Goal: Check status: Check status

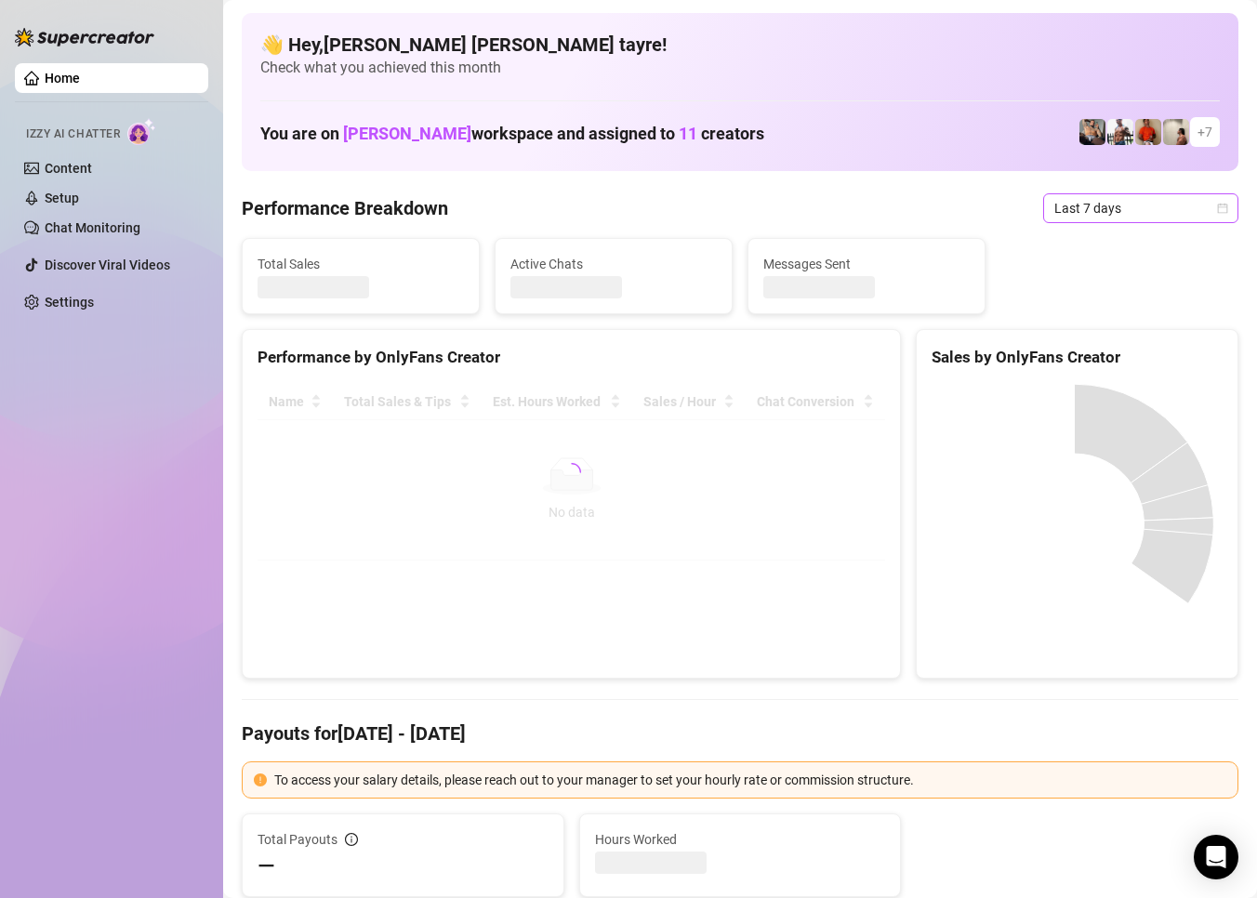
click at [1060, 206] on span "Last 7 days" at bounding box center [1140, 208] width 173 height 28
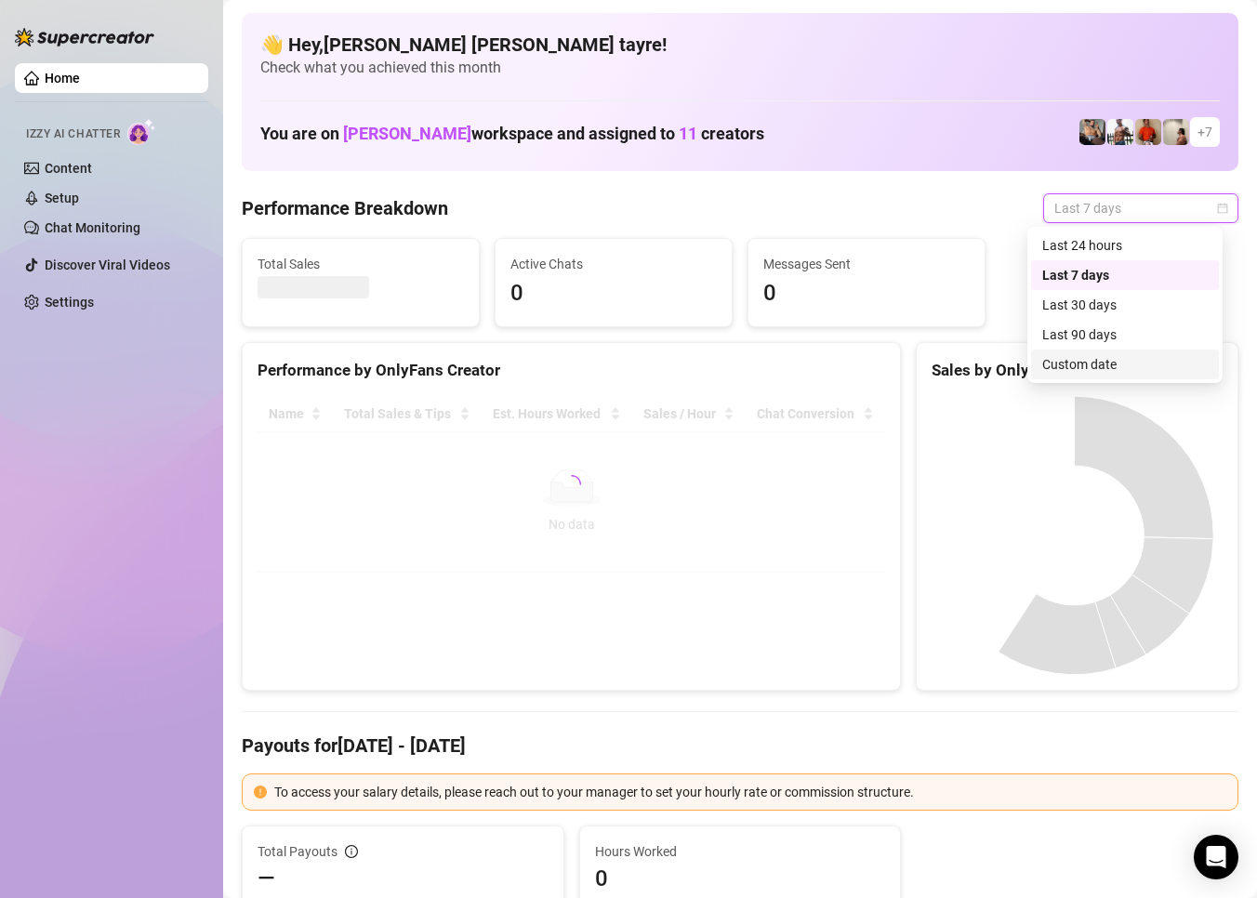
click at [1062, 363] on div "Custom date" at bounding box center [1124, 364] width 165 height 20
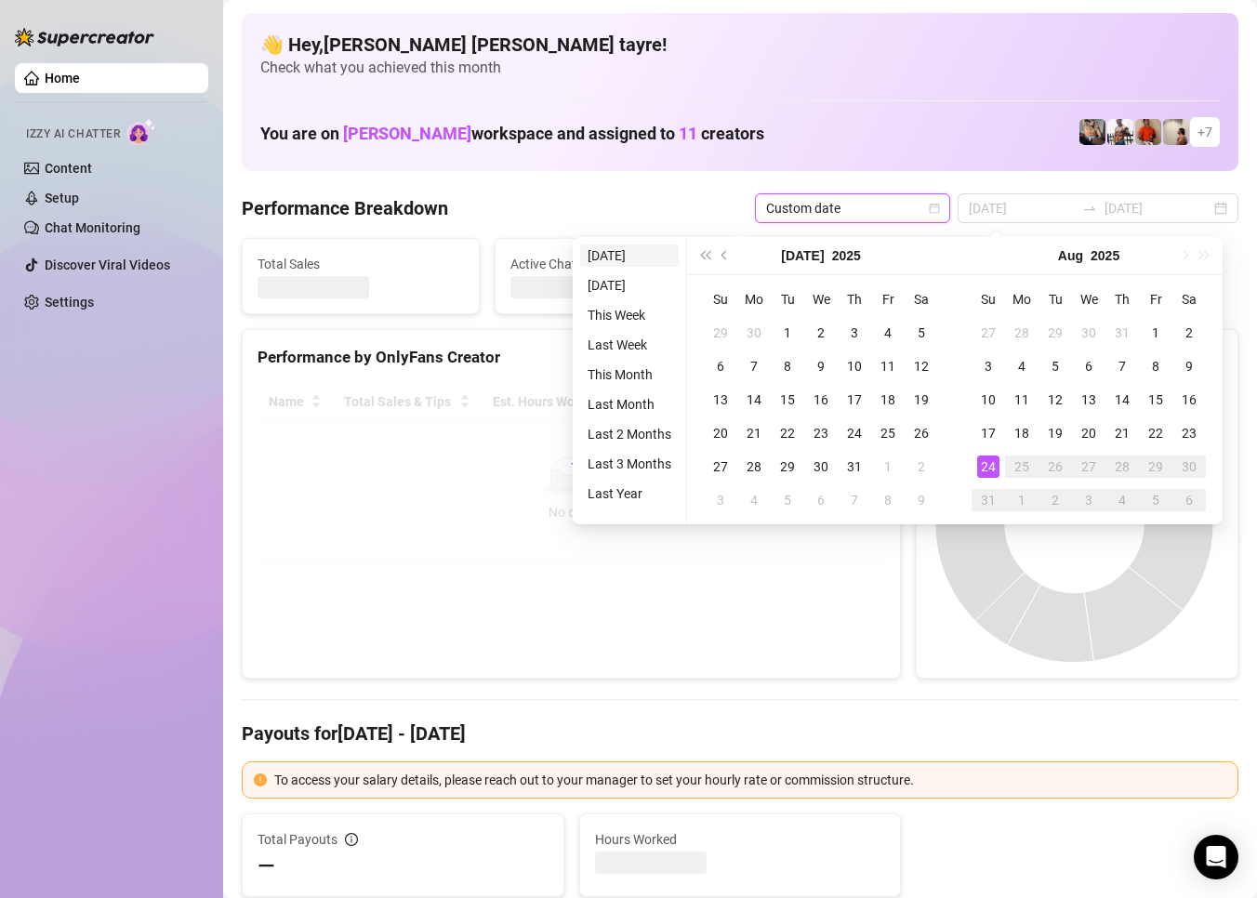
type input "[DATE]"
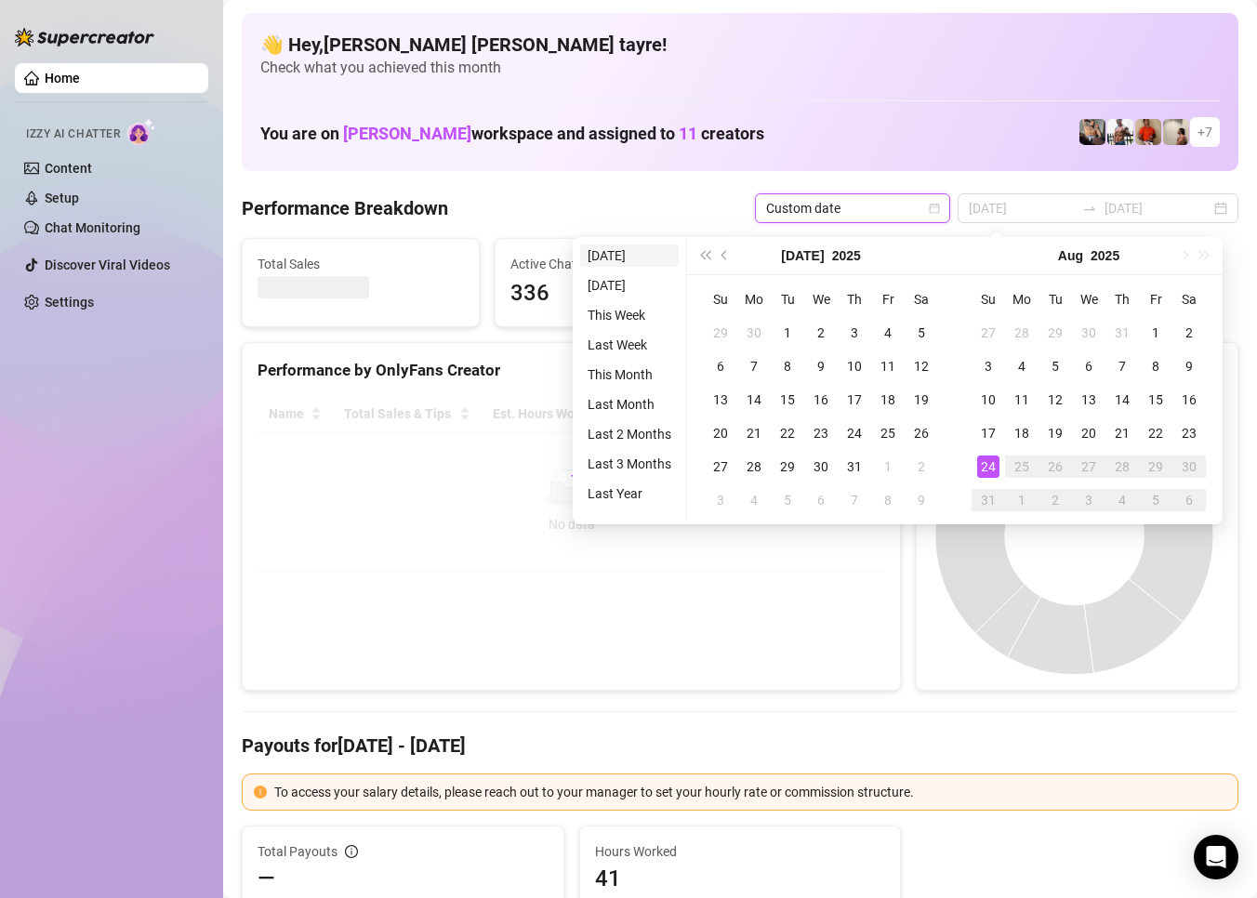
click at [605, 251] on li "[DATE]" at bounding box center [629, 255] width 99 height 22
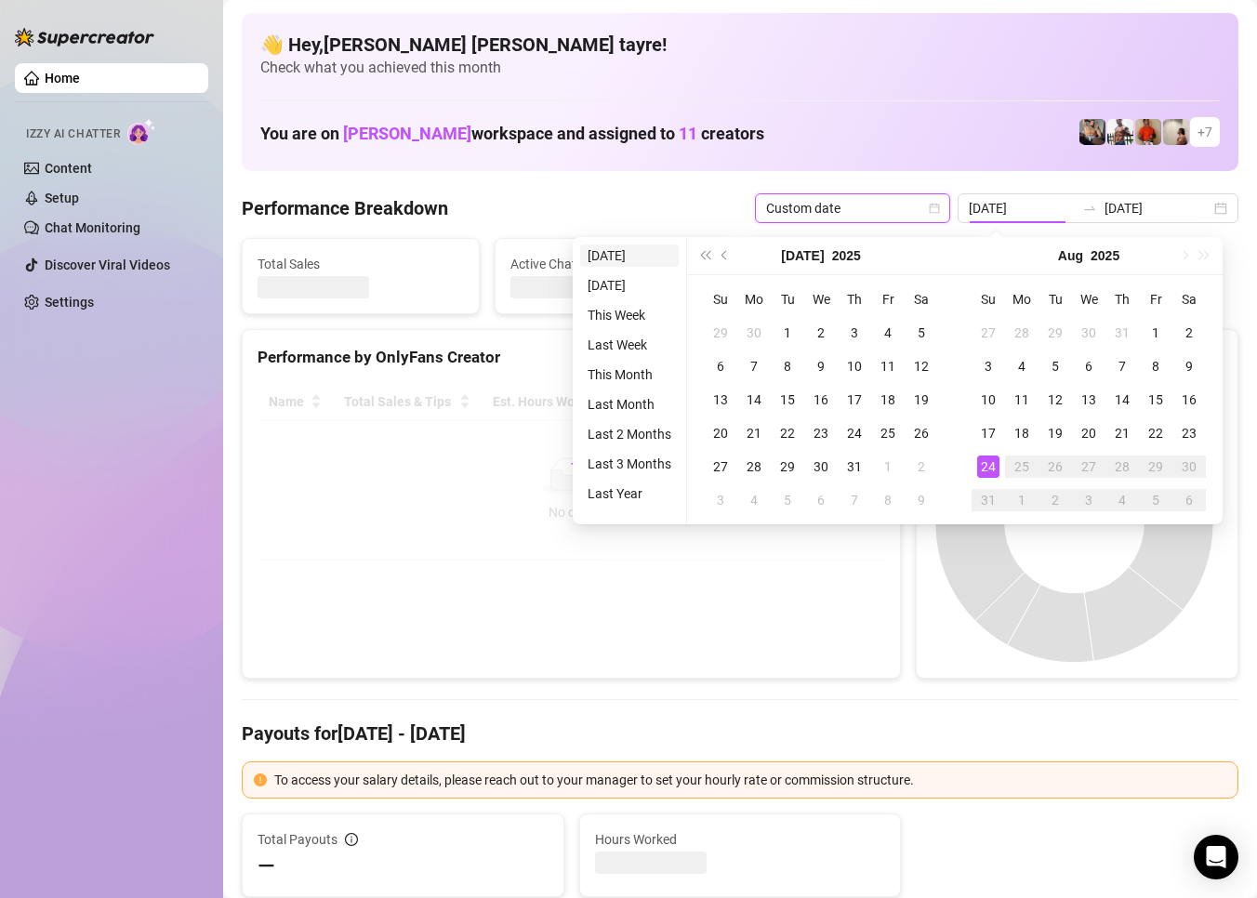
type input "[DATE]"
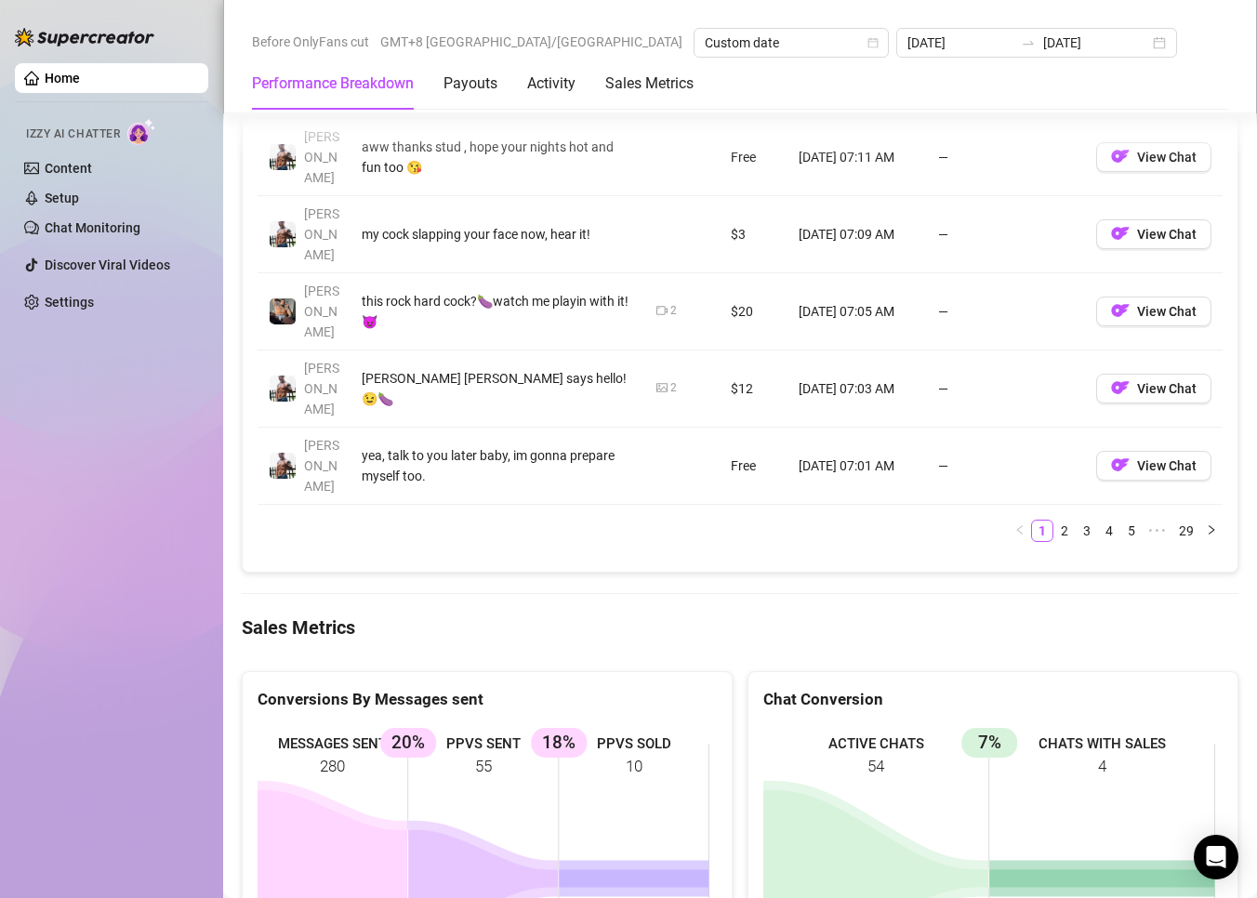
scroll to position [2324, 0]
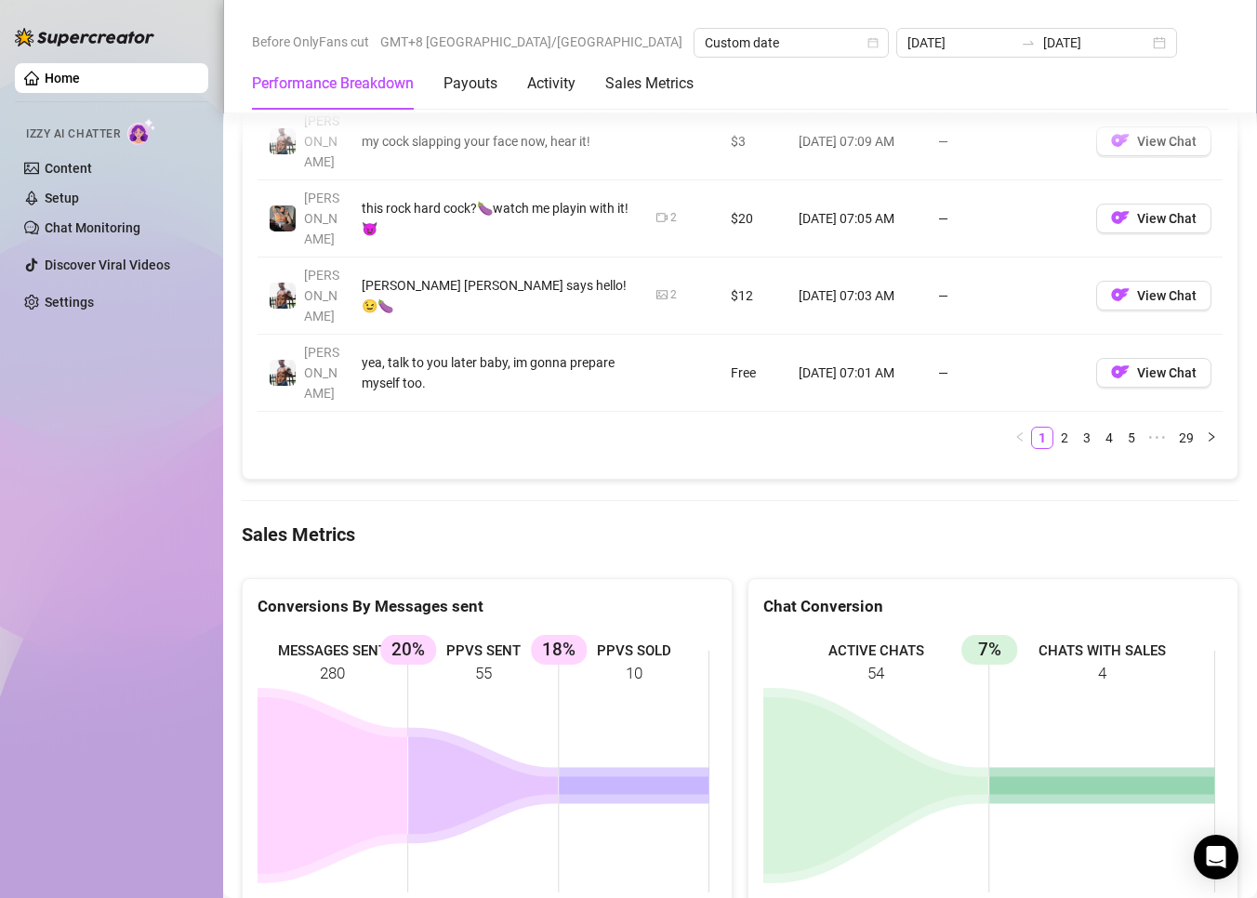
drag, startPoint x: 91, startPoint y: 413, endPoint x: 81, endPoint y: 388, distance: 27.1
click at [91, 413] on div "Home Izzy AI Chatter Content Setup Chat Monitoring Discover Viral Videos Settin…" at bounding box center [111, 440] width 193 height 881
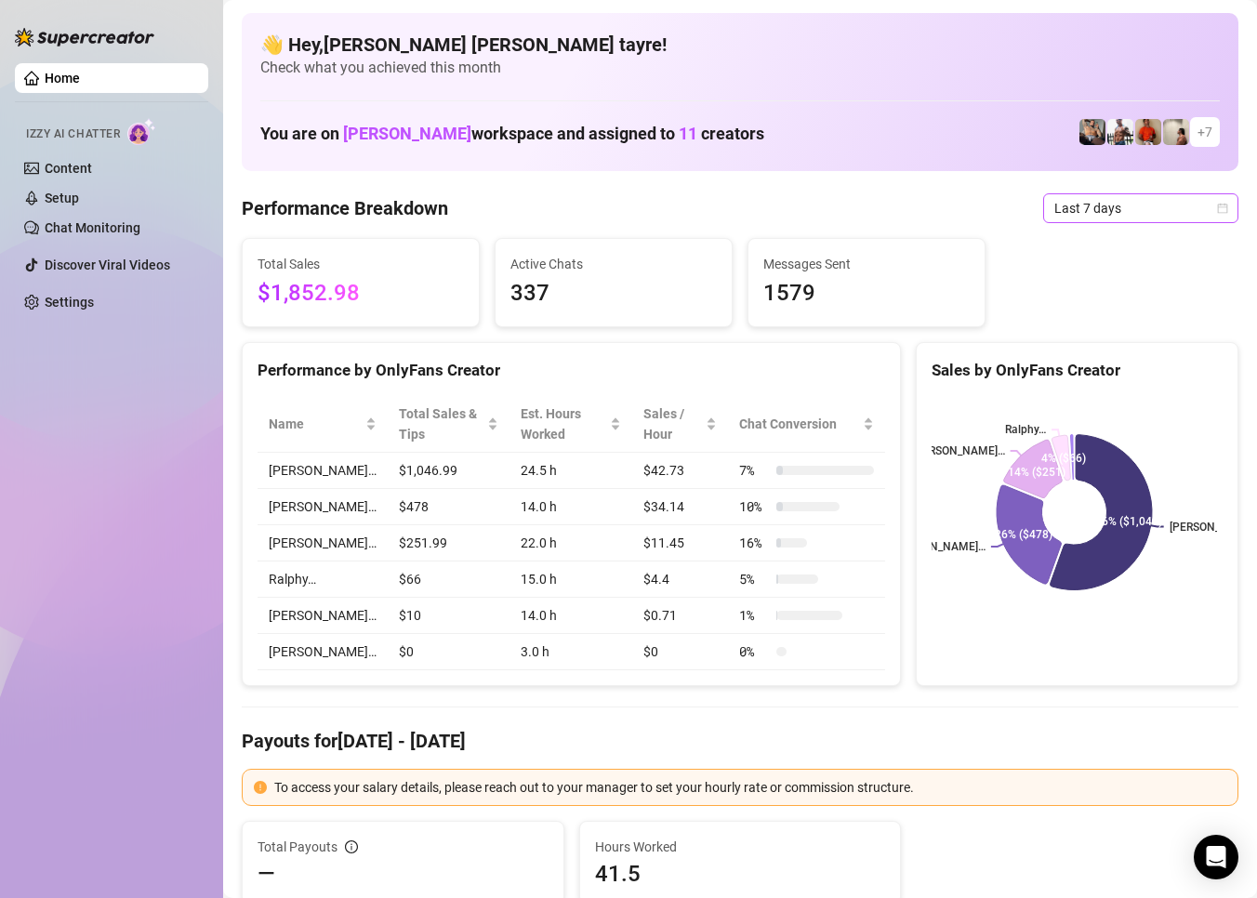
click at [1043, 208] on div "Last 7 days" at bounding box center [1140, 208] width 195 height 30
click at [1066, 205] on span "Last 7 days" at bounding box center [1140, 208] width 173 height 28
click at [1065, 204] on span "Last 7 days" at bounding box center [1140, 208] width 173 height 28
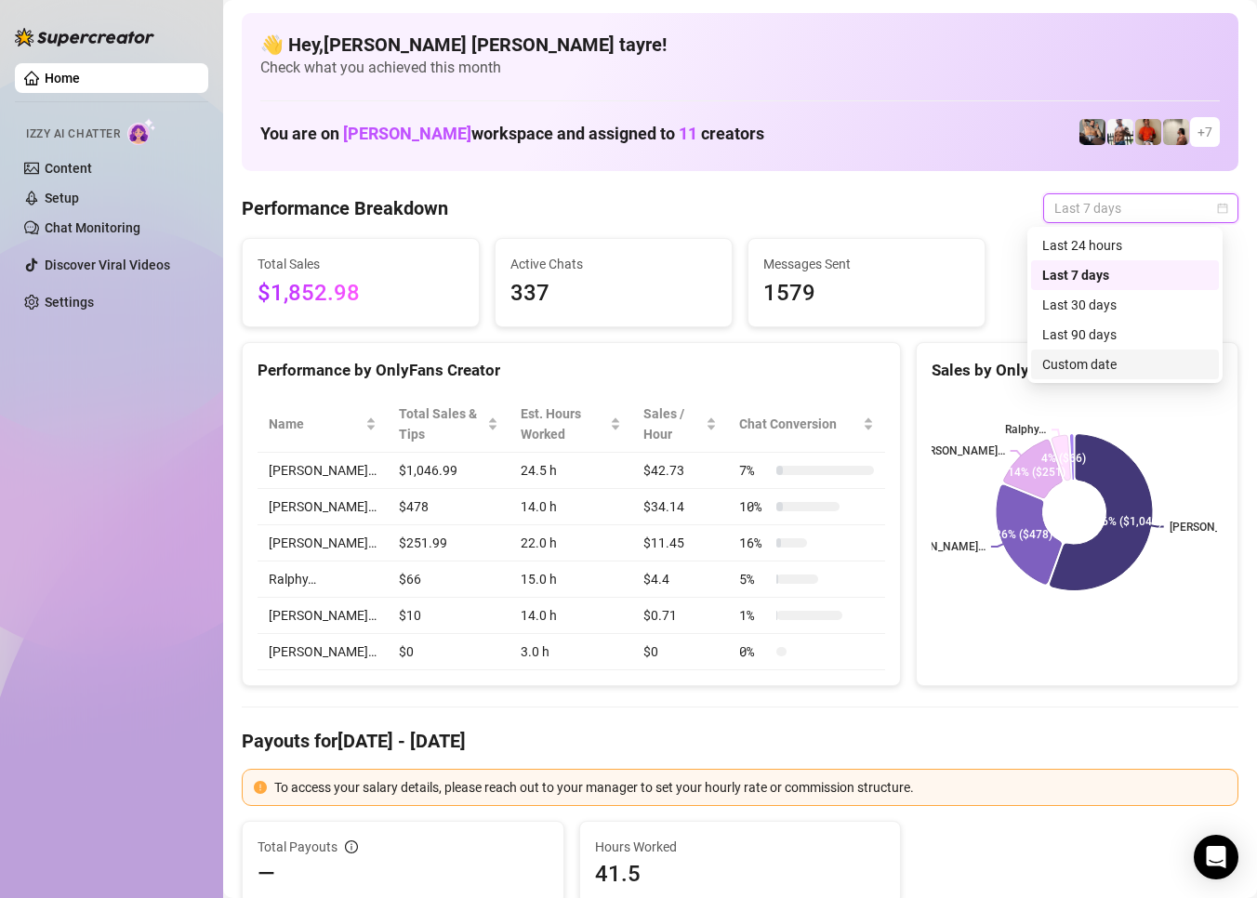
click at [1089, 369] on div "Custom date" at bounding box center [1124, 364] width 165 height 20
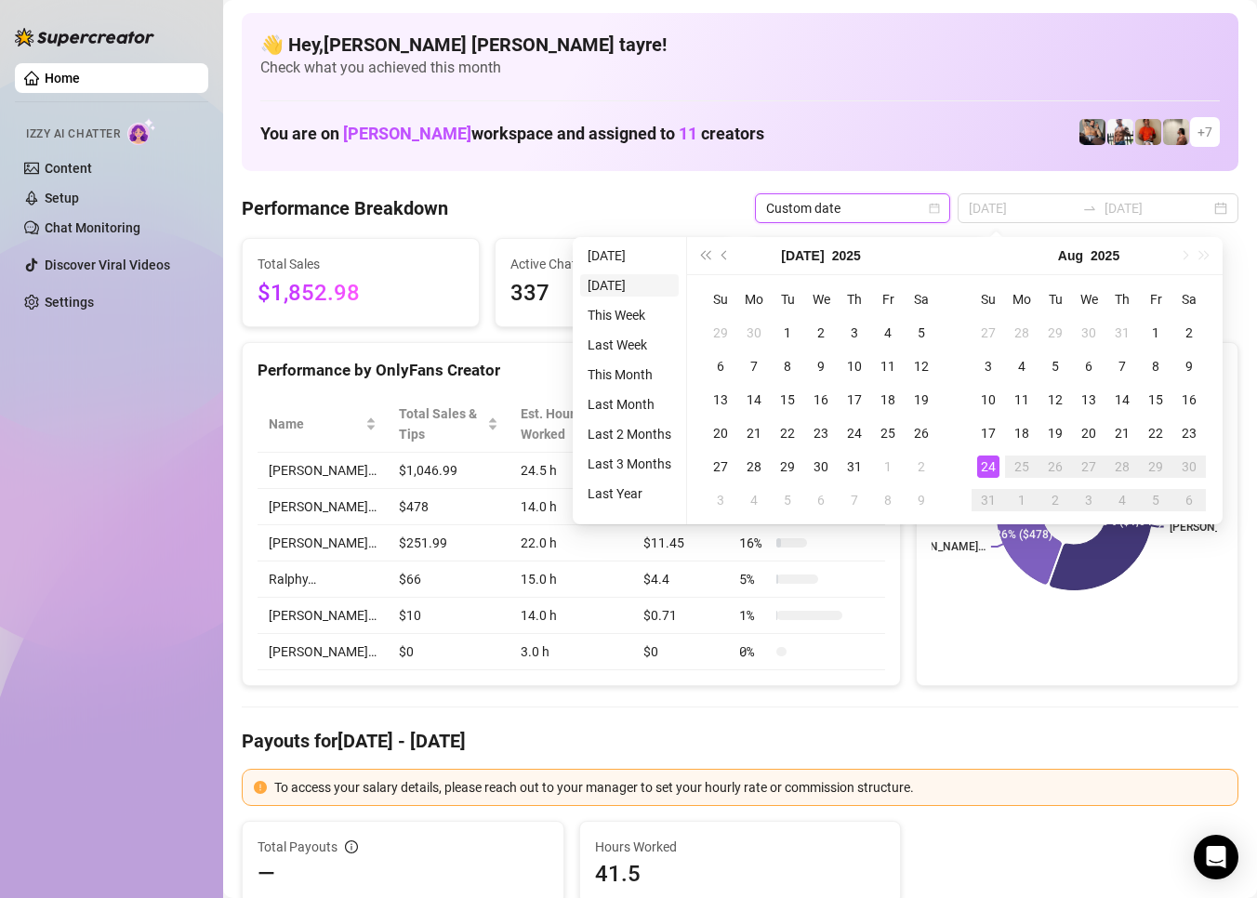
type input "2025-08-23"
type input "[DATE]"
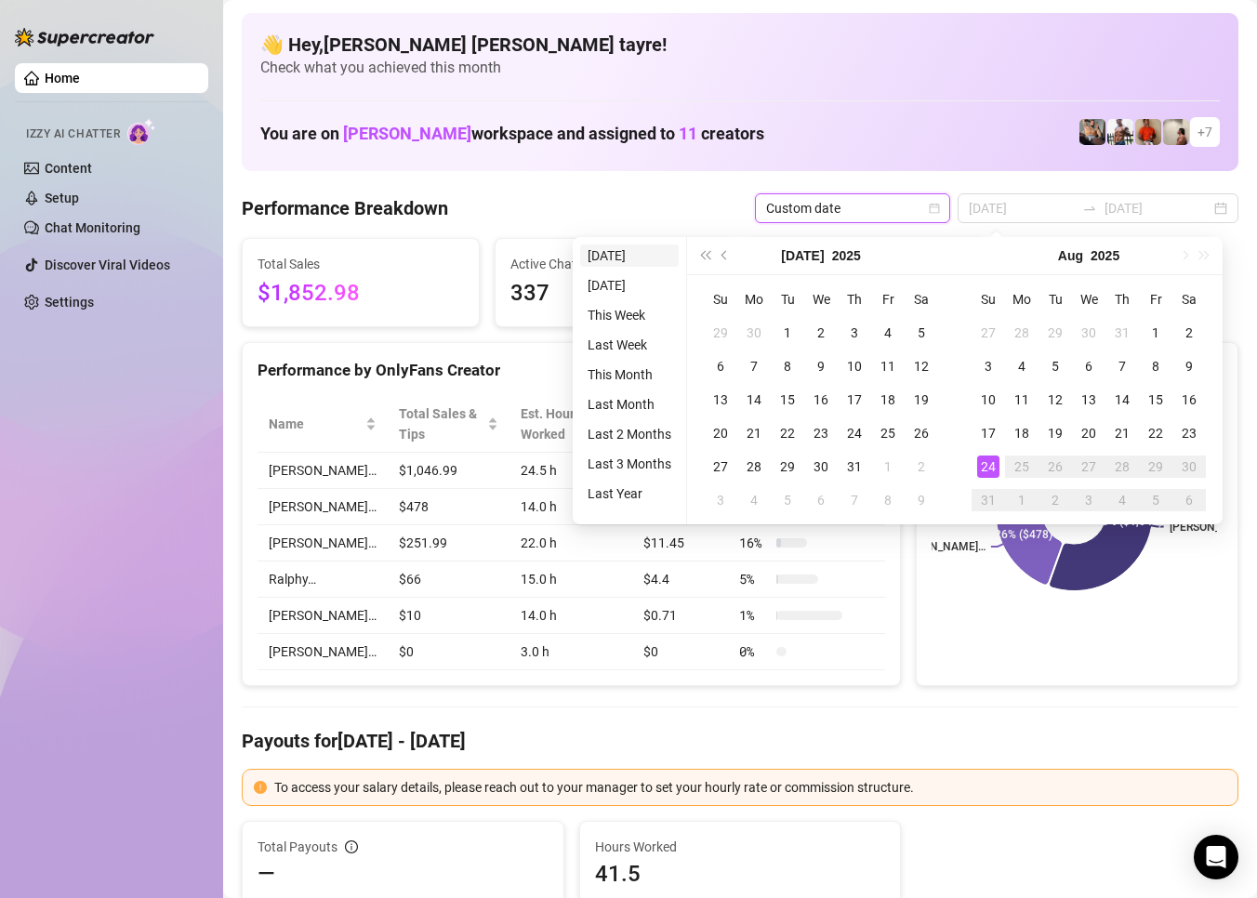
click at [636, 255] on li "[DATE]" at bounding box center [629, 255] width 99 height 22
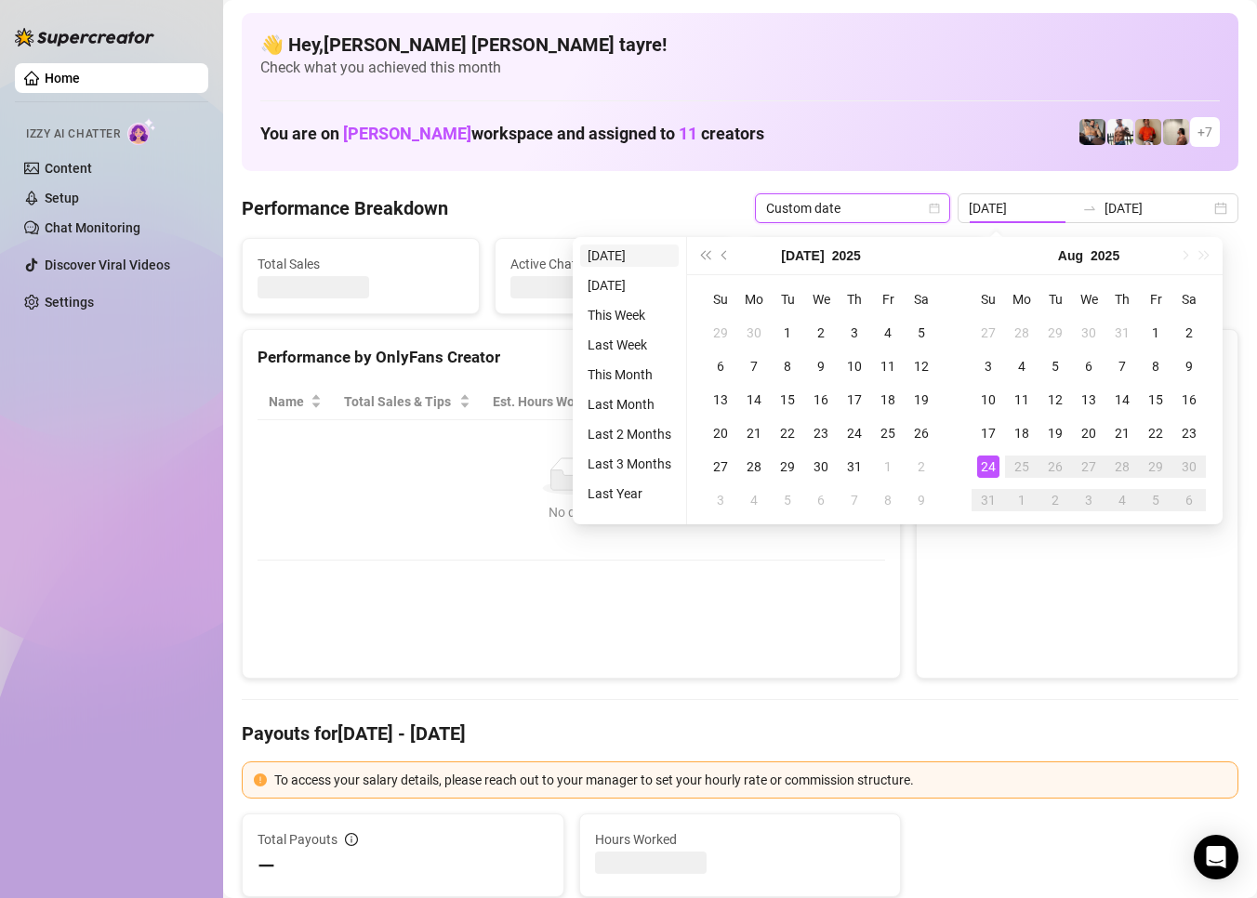
type input "[DATE]"
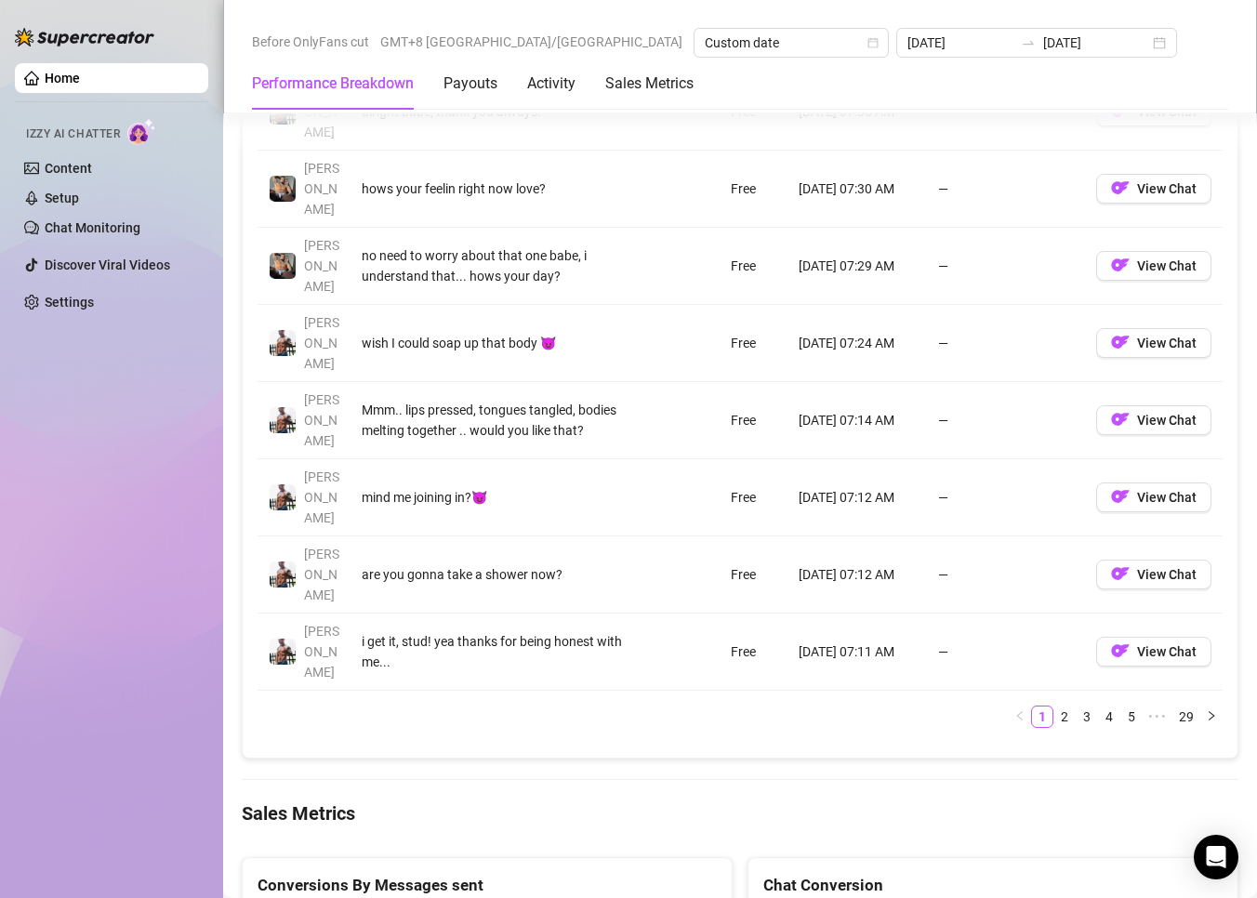
scroll to position [2324, 0]
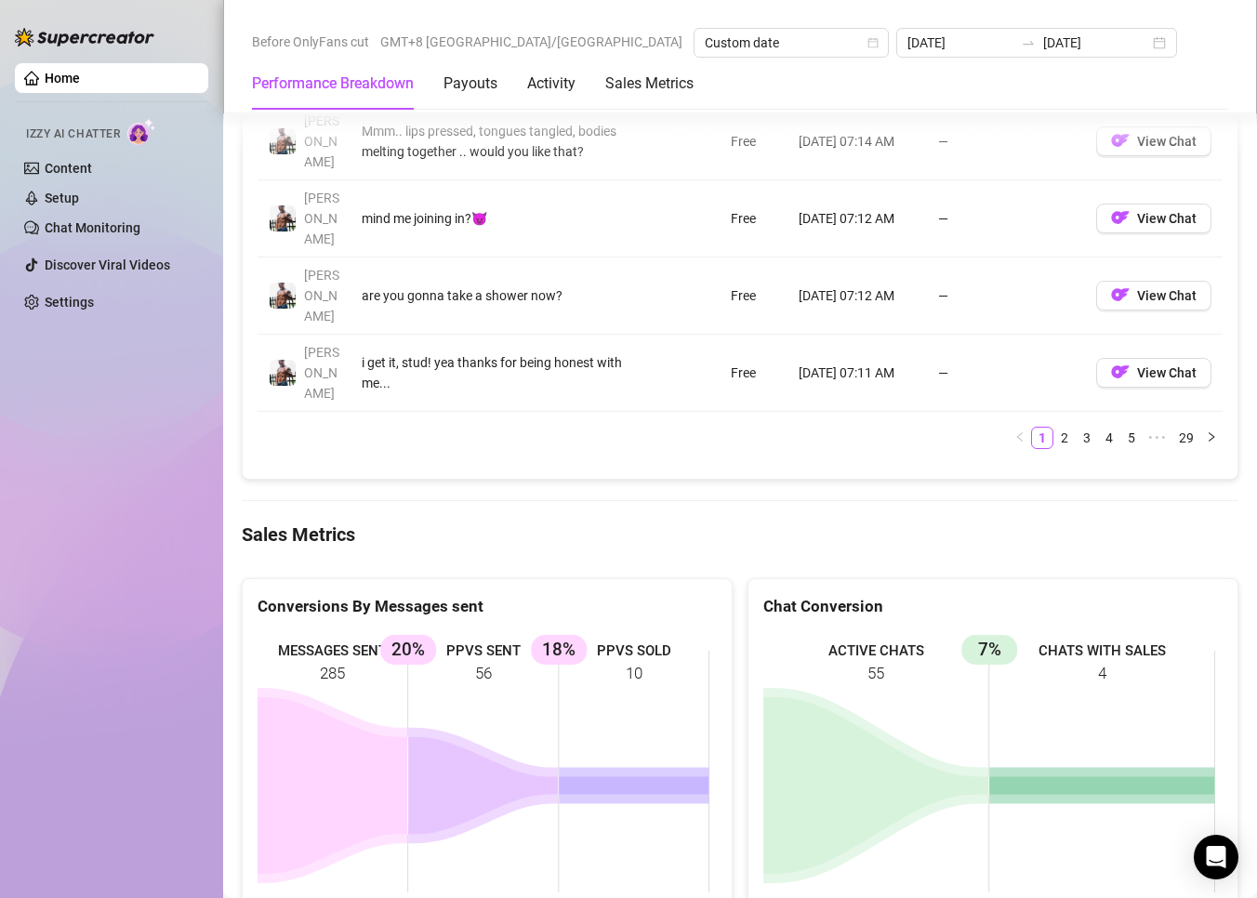
click at [222, 483] on aside "Home Izzy AI Chatter Content Setup Chat Monitoring Discover Viral Videos Settin…" at bounding box center [111, 449] width 223 height 898
